Goal: Task Accomplishment & Management: Use online tool/utility

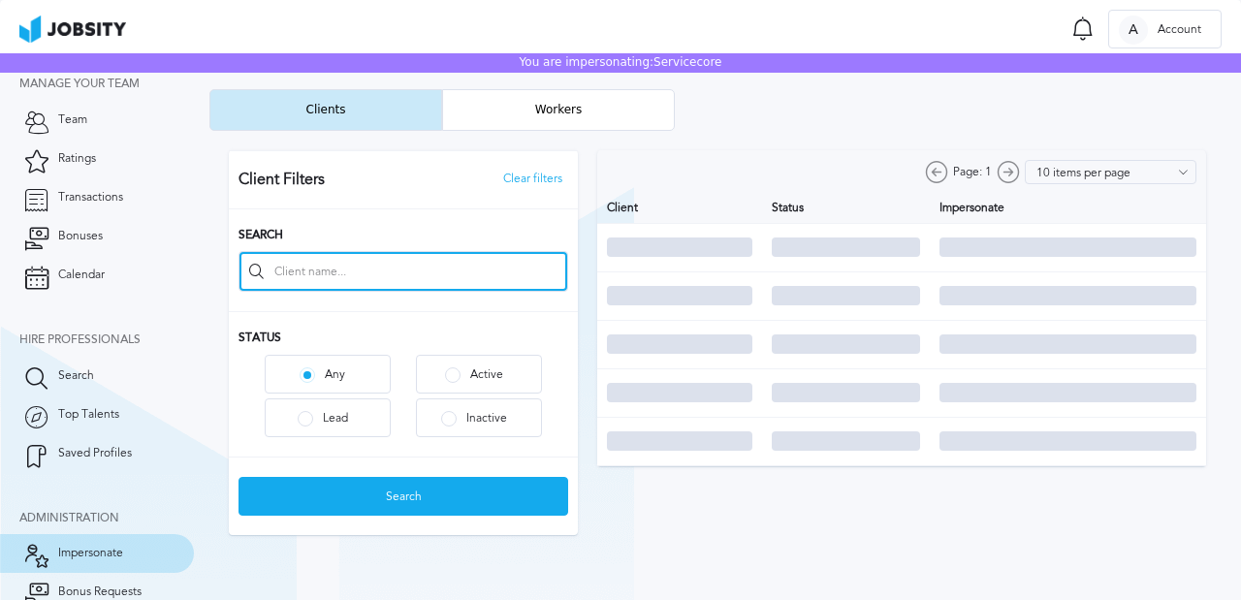
click at [320, 278] on input at bounding box center [403, 271] width 328 height 39
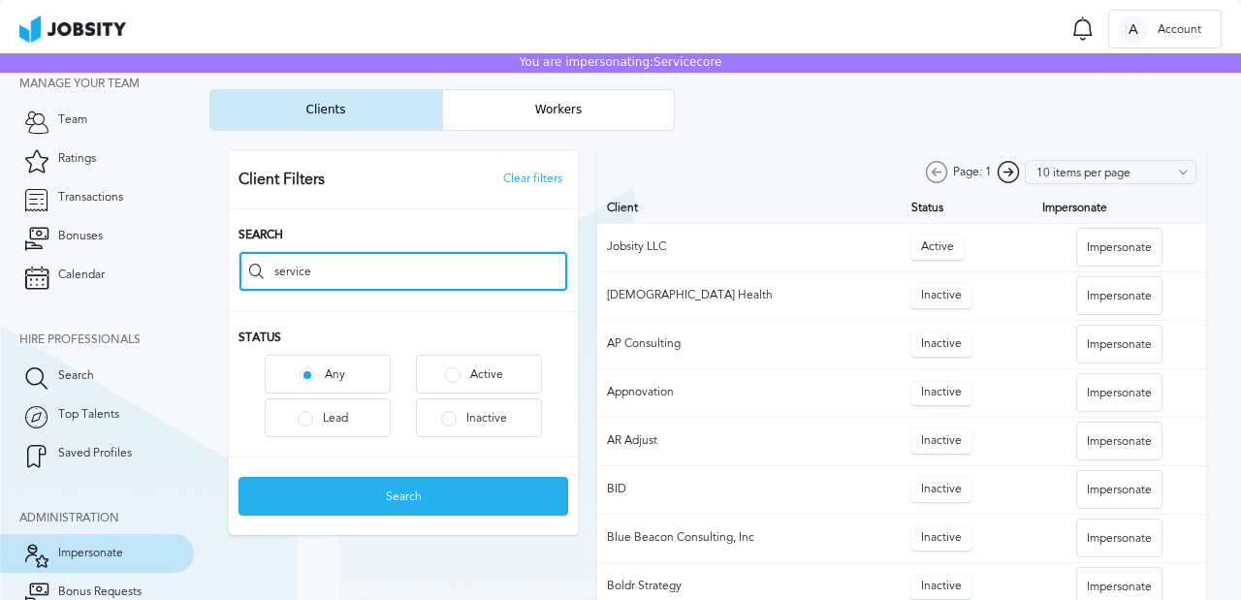
type input "service"
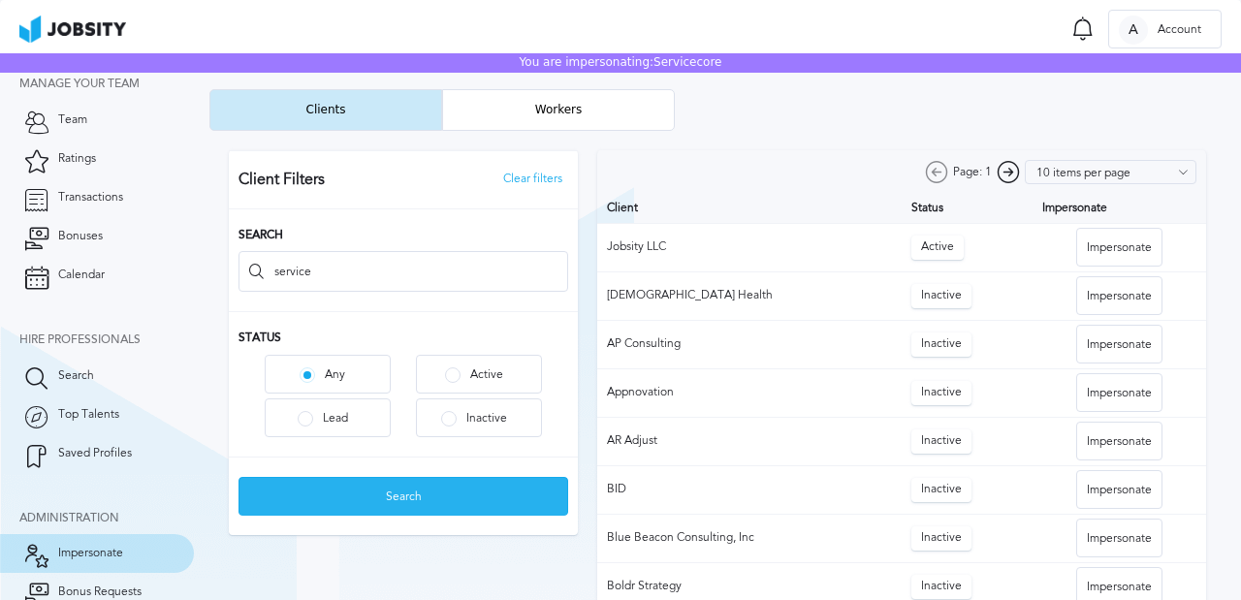
click at [361, 479] on div "Search" at bounding box center [403, 497] width 328 height 39
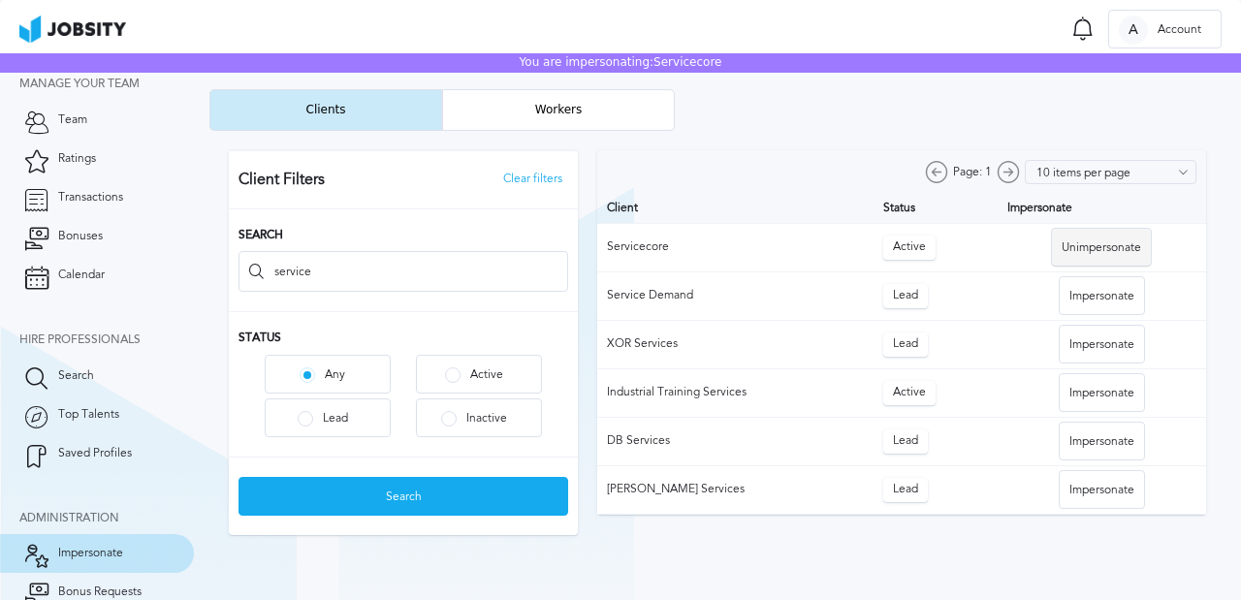
click at [1141, 247] on div at bounding box center [717, 343] width 1016 height 424
click at [1066, 256] on div "Unimpersonate" at bounding box center [1101, 248] width 99 height 39
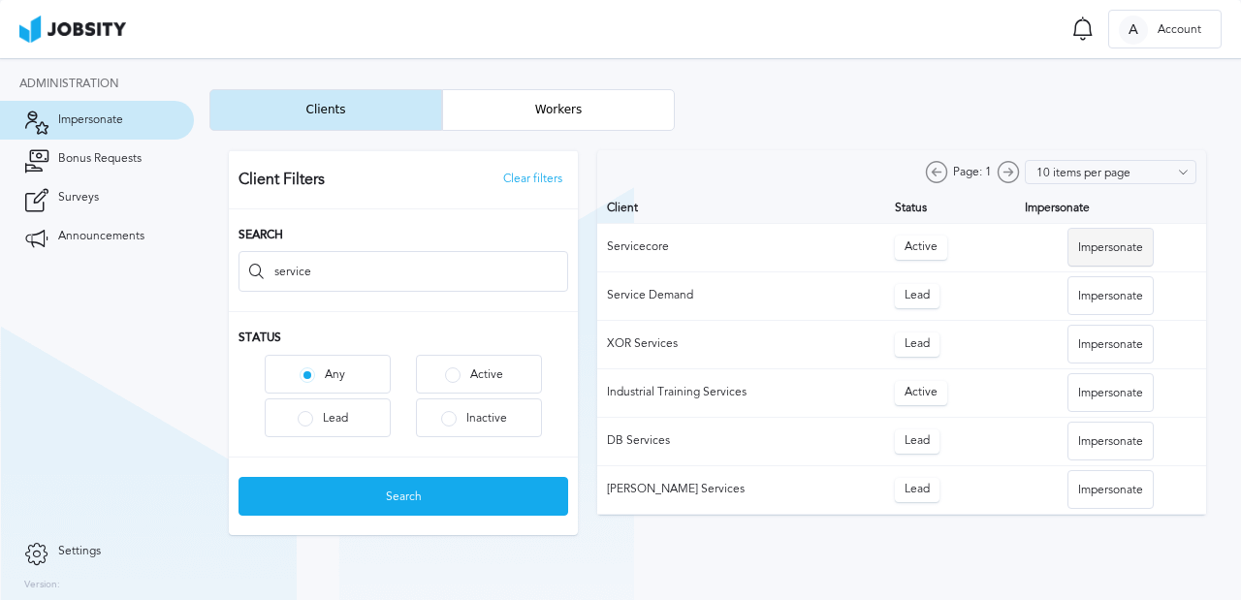
click at [1099, 252] on div "Impersonate" at bounding box center [1110, 248] width 84 height 39
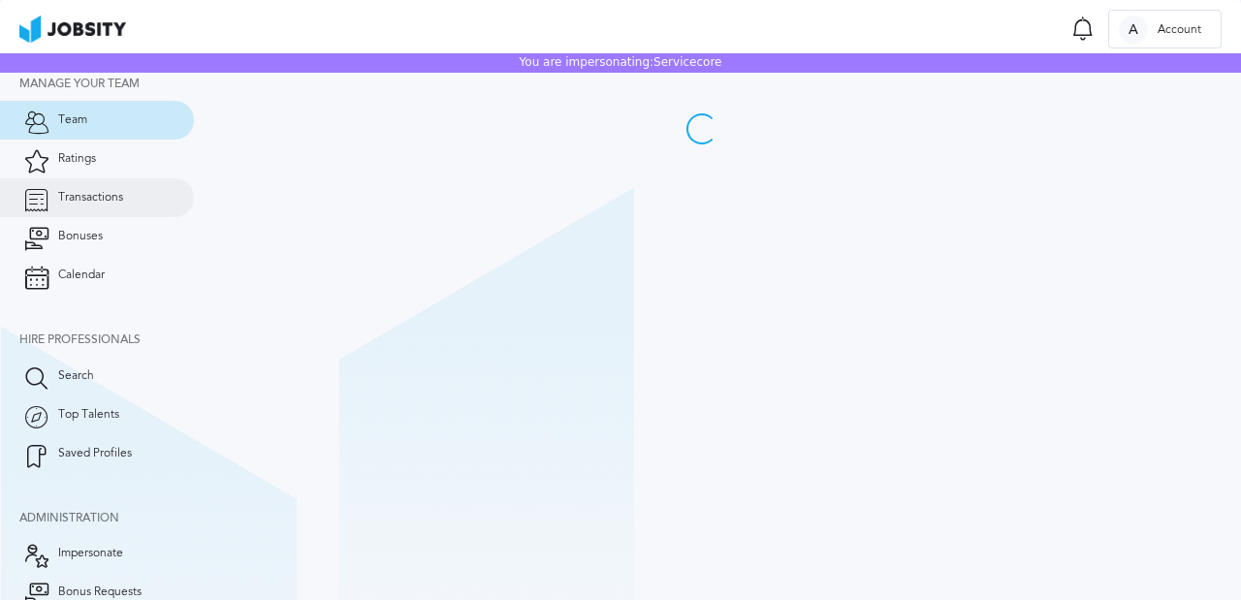
click at [77, 185] on link "Transactions" at bounding box center [97, 197] width 194 height 39
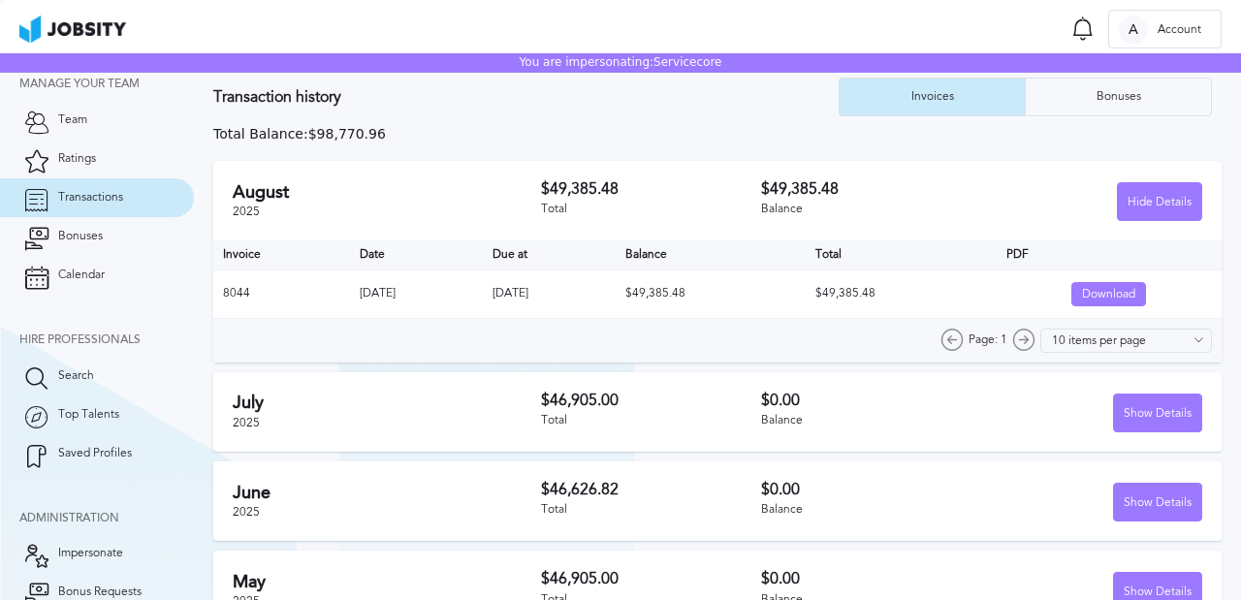
click at [1092, 299] on div "Download" at bounding box center [1108, 295] width 73 height 24
